Goal: Information Seeking & Learning: Learn about a topic

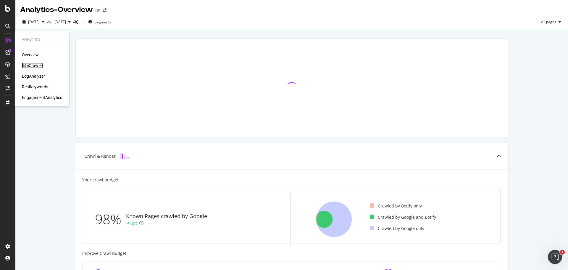
click at [35, 66] on div "SiteCrawler" at bounding box center [32, 65] width 21 height 6
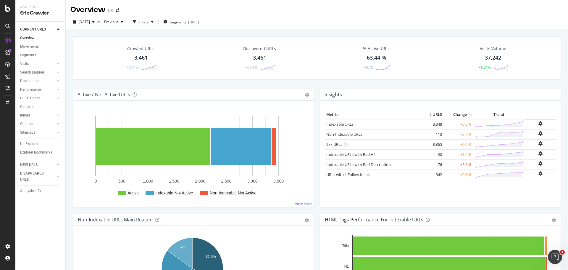
click at [349, 131] on link "Non-Indexable URLs" at bounding box center [344, 133] width 36 height 5
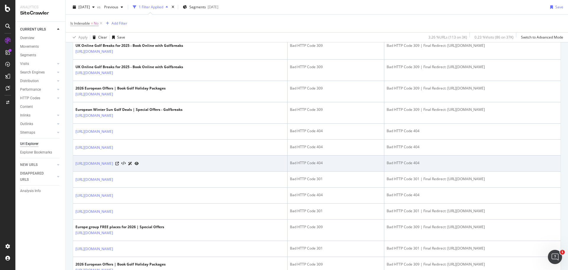
scroll to position [207, 0]
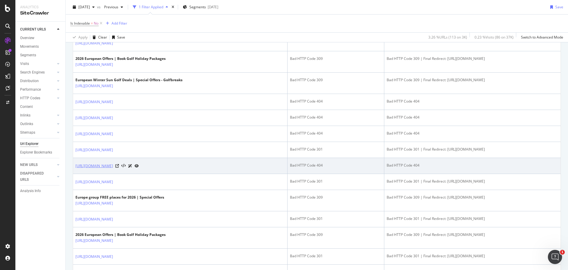
click at [113, 164] on link "[URL][DOMAIN_NAME]" at bounding box center [94, 166] width 38 height 6
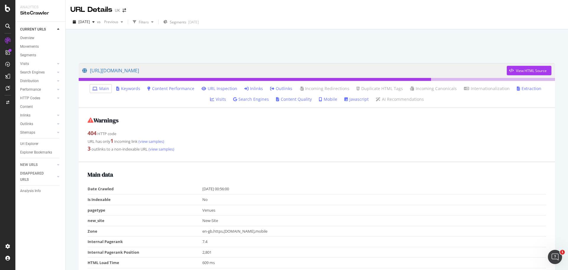
click at [244, 86] on link "Inlinks" at bounding box center [253, 89] width 19 height 6
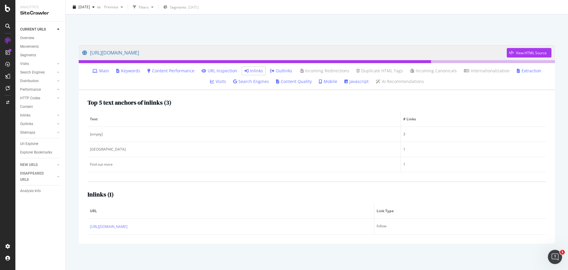
scroll to position [18, 0]
